Goal: Transaction & Acquisition: Obtain resource

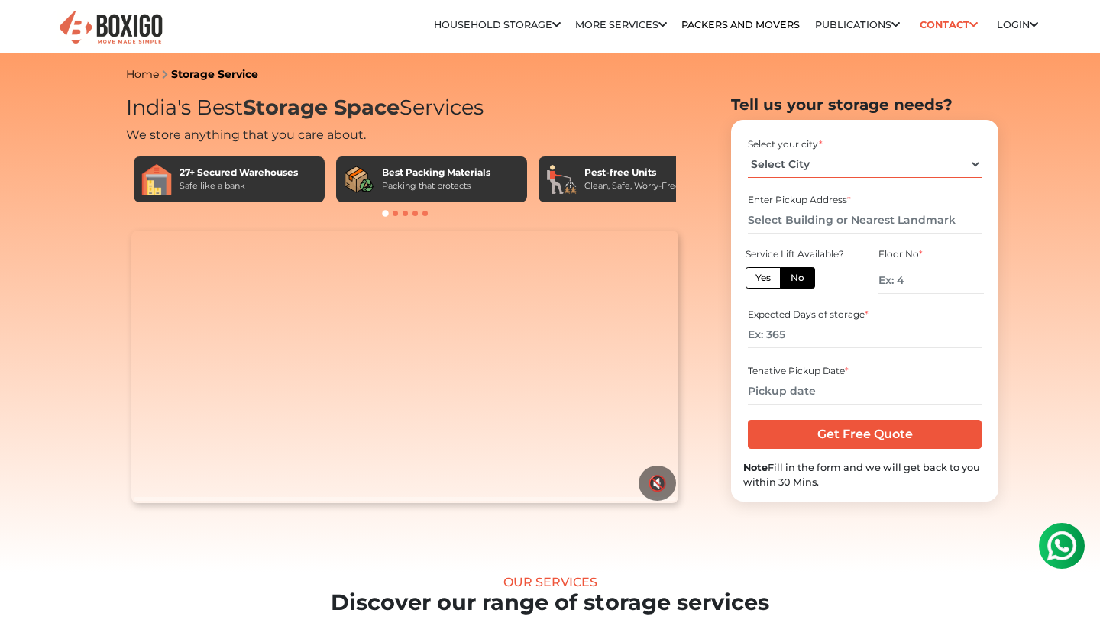
click at [789, 170] on select "Select City [GEOGRAPHIC_DATA] [GEOGRAPHIC_DATA] [GEOGRAPHIC_DATA] [GEOGRAPHIC_D…" at bounding box center [864, 164] width 233 height 27
select select "[GEOGRAPHIC_DATA]"
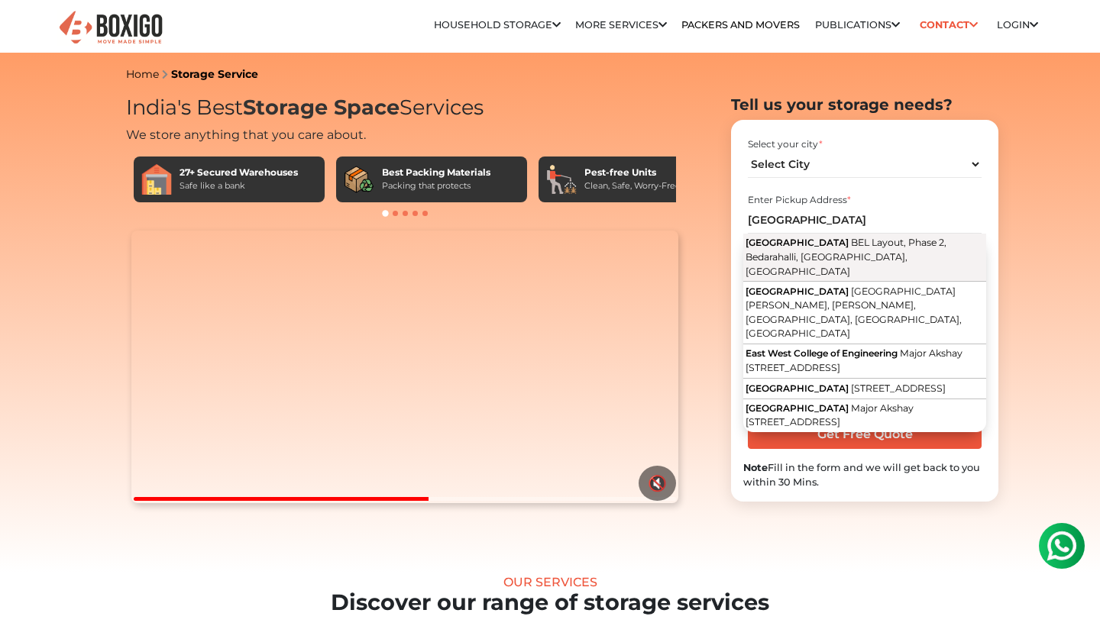
click at [816, 252] on span "BEL Layout, Phase 2, Bedarahalli, [GEOGRAPHIC_DATA], [GEOGRAPHIC_DATA]" at bounding box center [845, 257] width 201 height 40
type input "East West College [STREET_ADDRESS]"
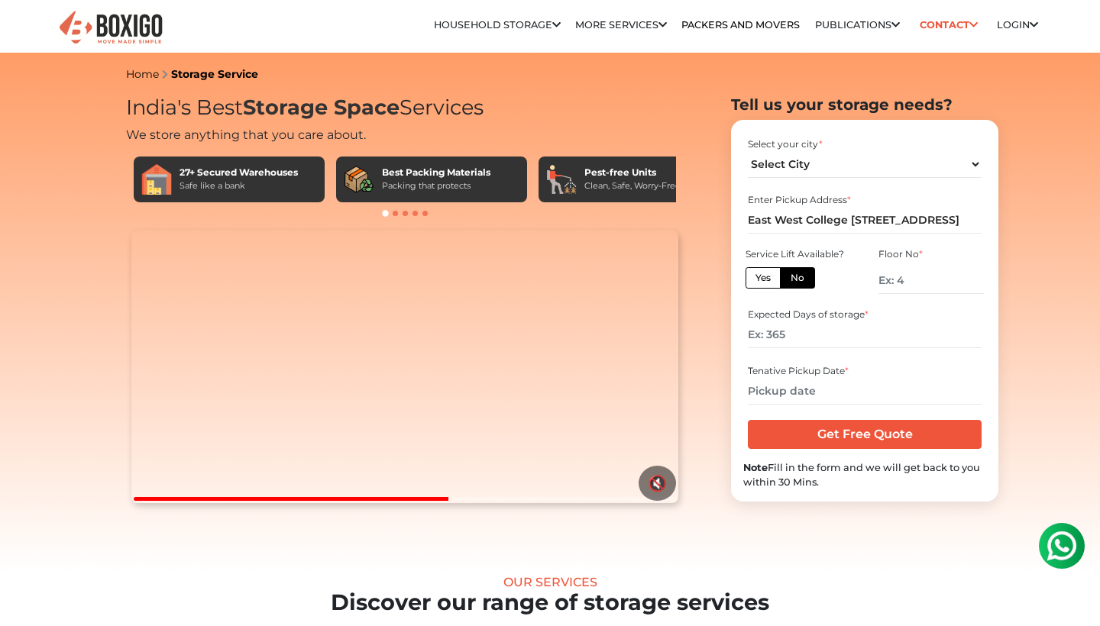
click at [800, 276] on label "No" at bounding box center [797, 277] width 35 height 21
click at [800, 276] on input "No" at bounding box center [795, 276] width 10 height 10
click at [904, 286] on input "number" at bounding box center [930, 280] width 105 height 27
type input "1"
click at [823, 334] on input "number" at bounding box center [864, 335] width 233 height 27
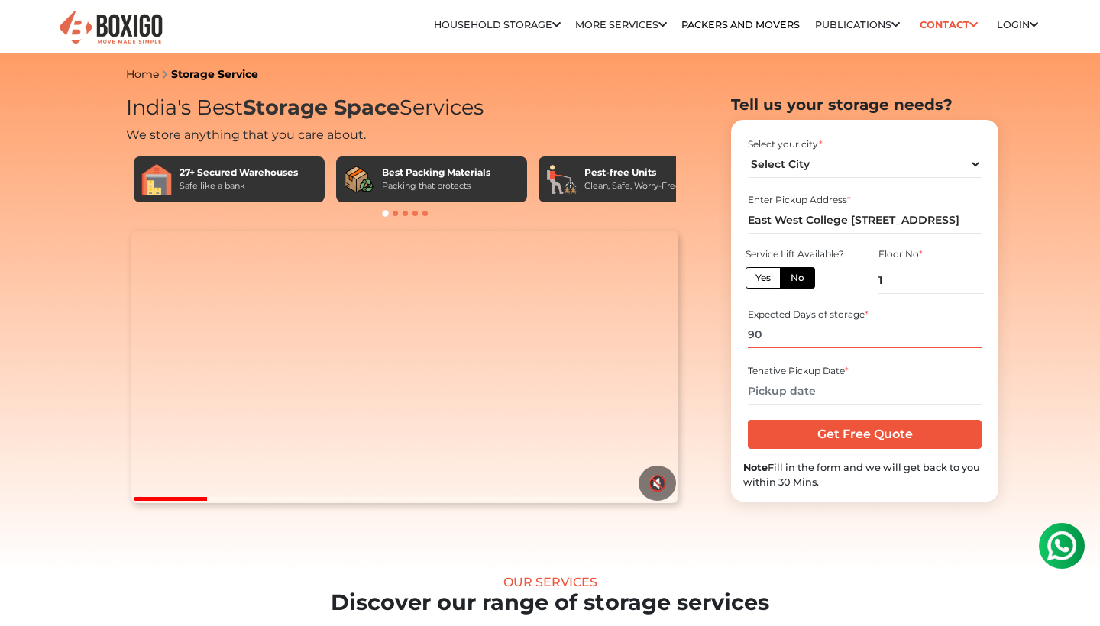
type input "90"
click at [786, 386] on input "text" at bounding box center [864, 391] width 233 height 27
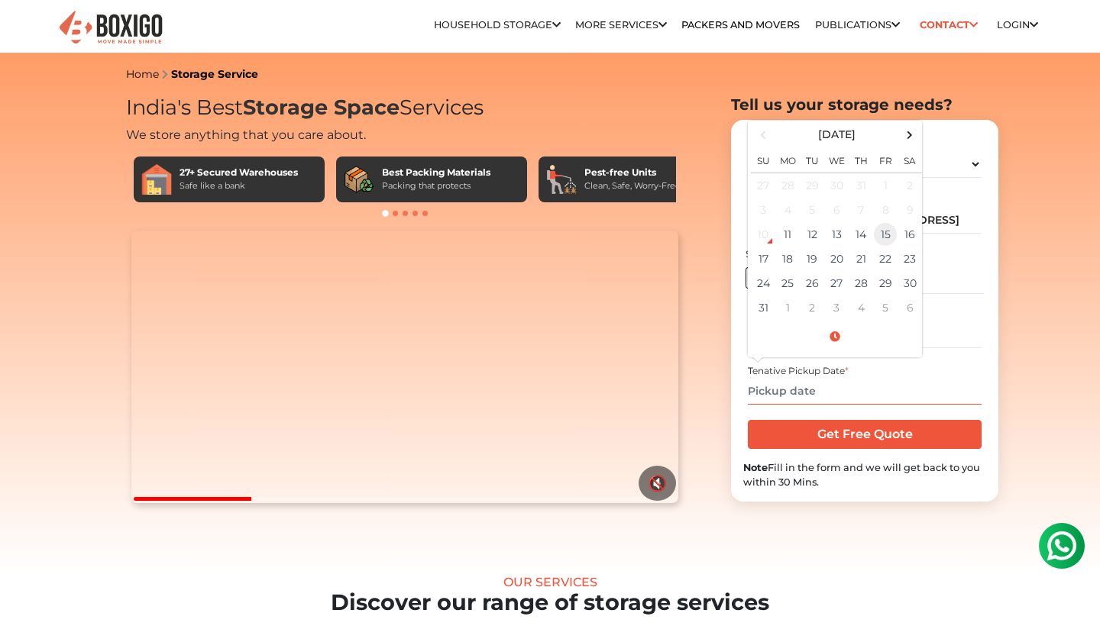
click at [880, 239] on td "15" at bounding box center [885, 234] width 24 height 24
type input "[DATE] 12:00 AM"
click at [855, 444] on input "Get Free Quote" at bounding box center [864, 434] width 233 height 29
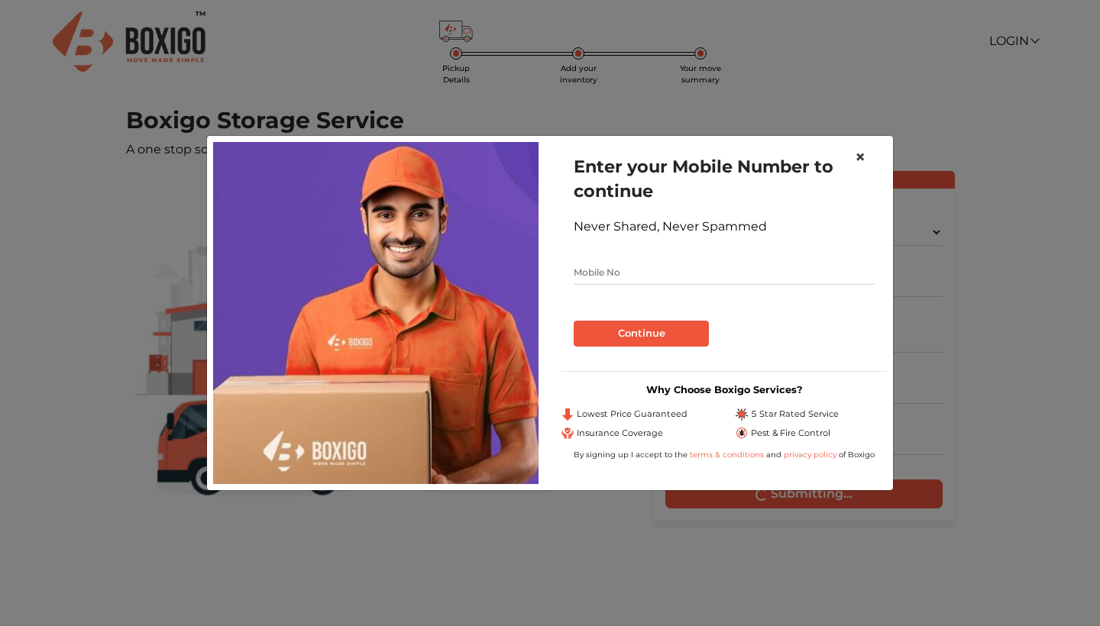
click at [858, 159] on span "×" at bounding box center [860, 157] width 11 height 22
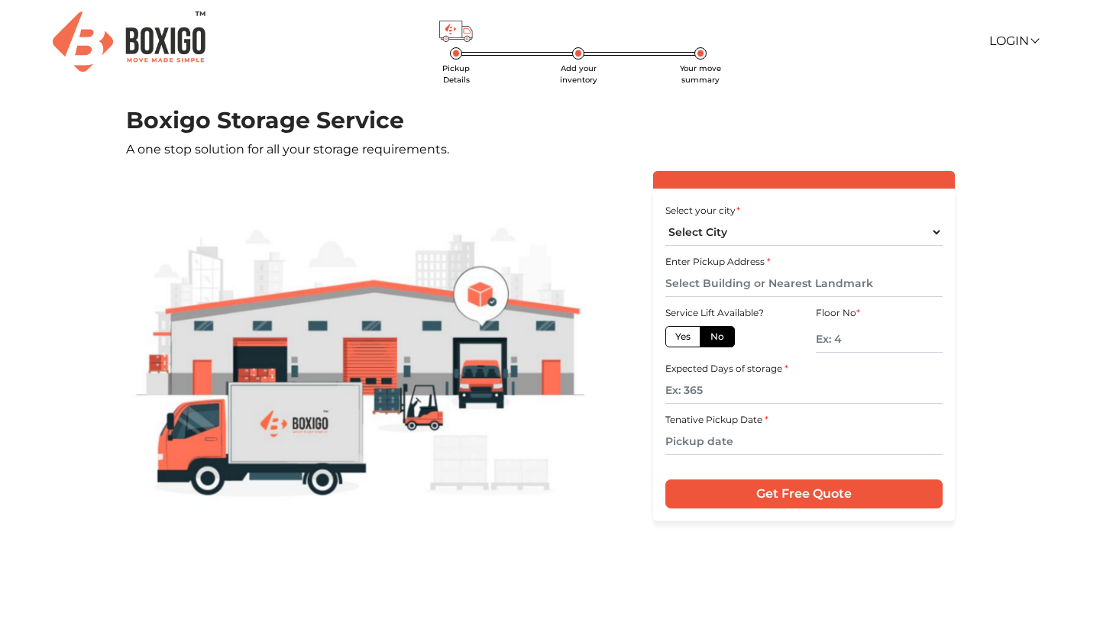
scroll to position [-5, 0]
